Goal: Find specific page/section: Find specific page/section

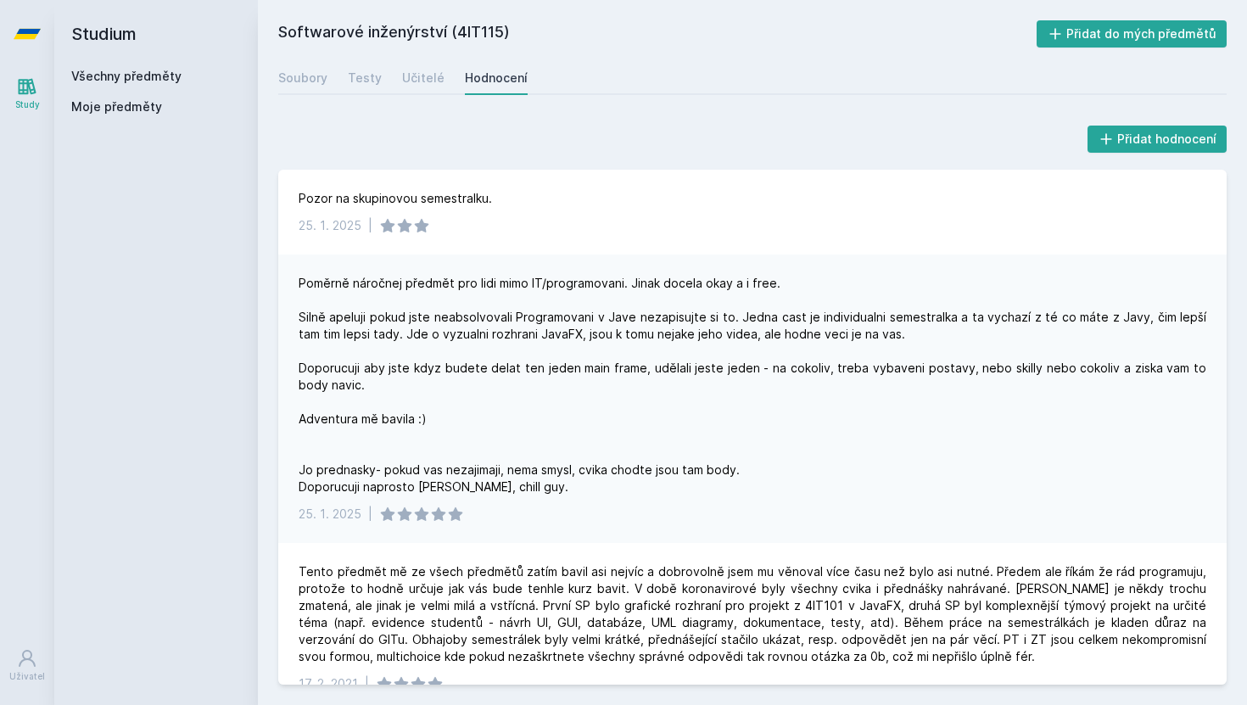
click at [120, 73] on link "Všechny předměty" at bounding box center [126, 76] width 110 height 14
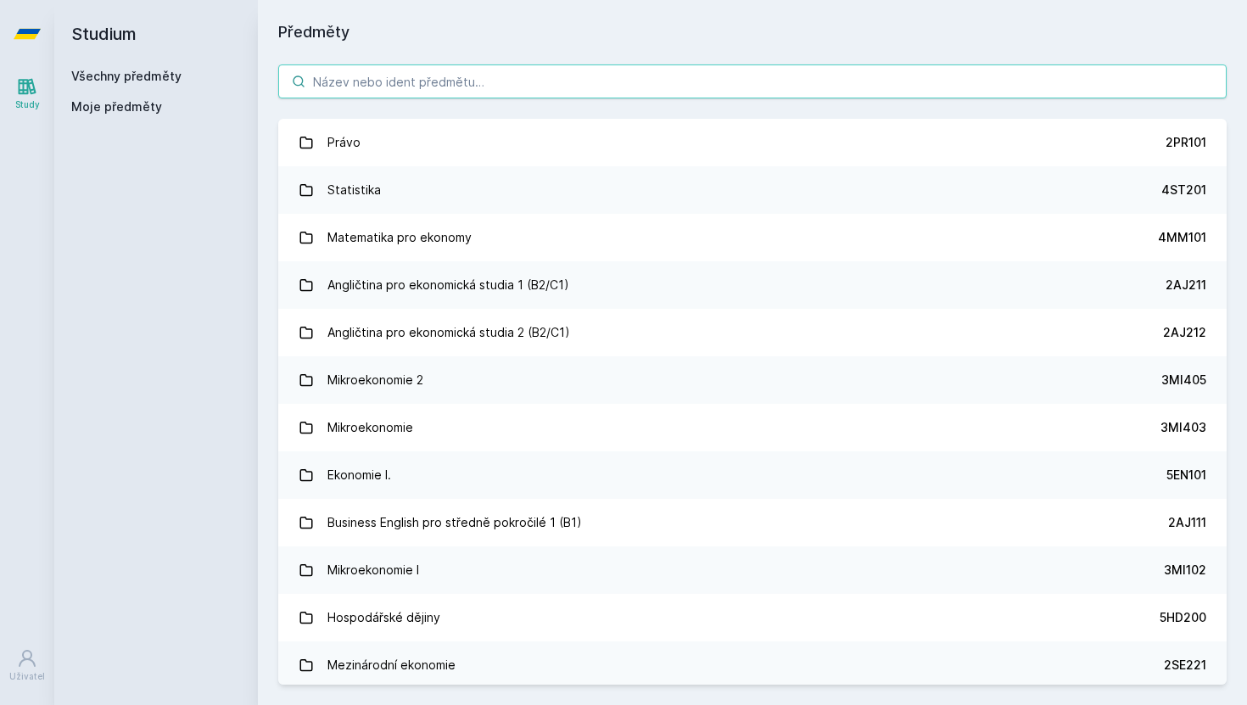
click at [437, 76] on input "search" at bounding box center [752, 81] width 949 height 34
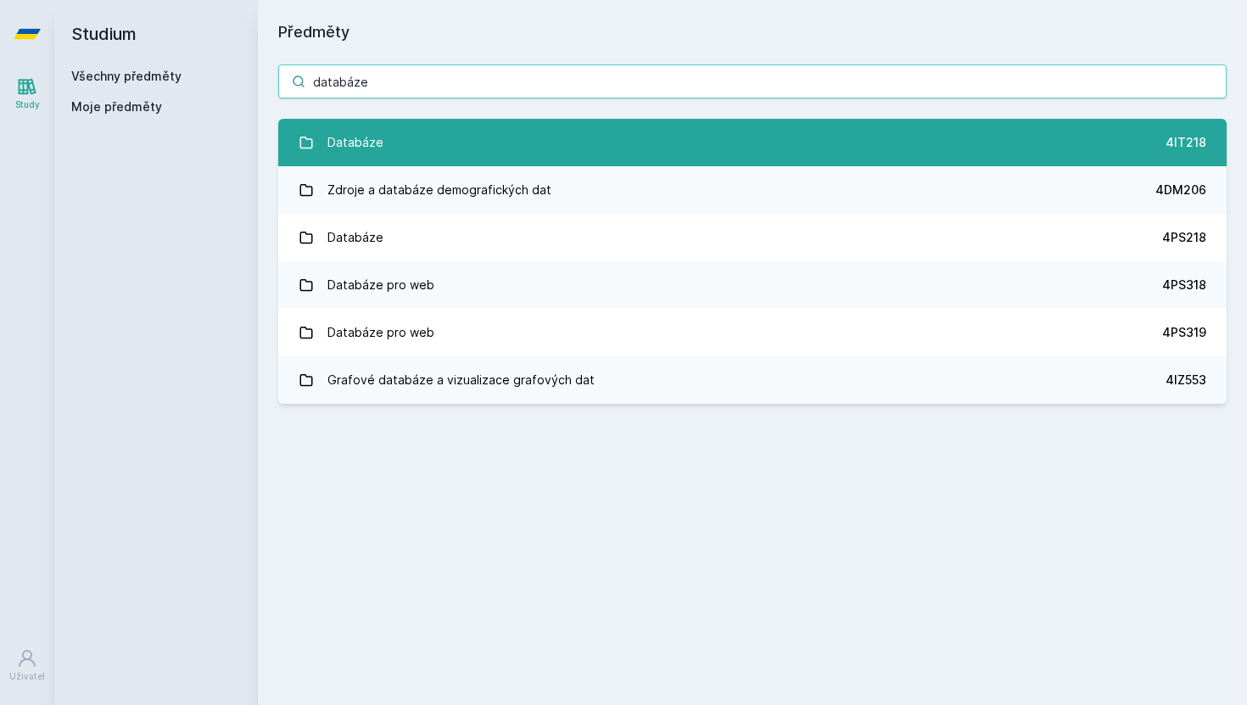
type input "databáze"
click at [460, 132] on link "Databáze 4IT218" at bounding box center [752, 143] width 949 height 48
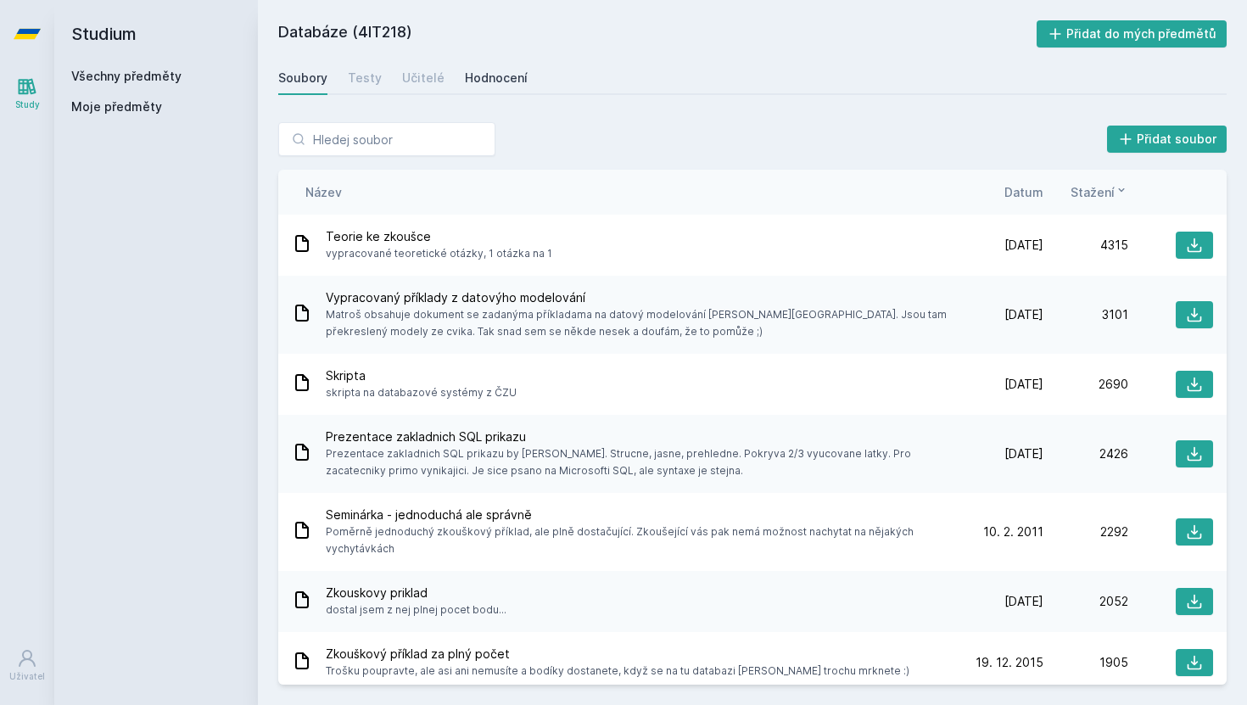
click at [497, 87] on link "Hodnocení" at bounding box center [496, 78] width 63 height 34
